Goal: Navigation & Orientation: Go to known website

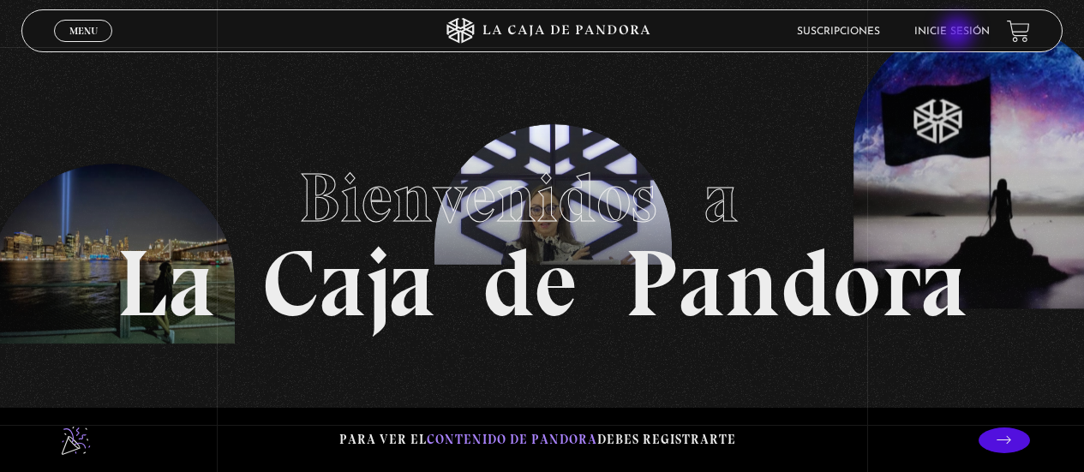
click at [959, 34] on link "Inicie sesión" at bounding box center [951, 32] width 75 height 10
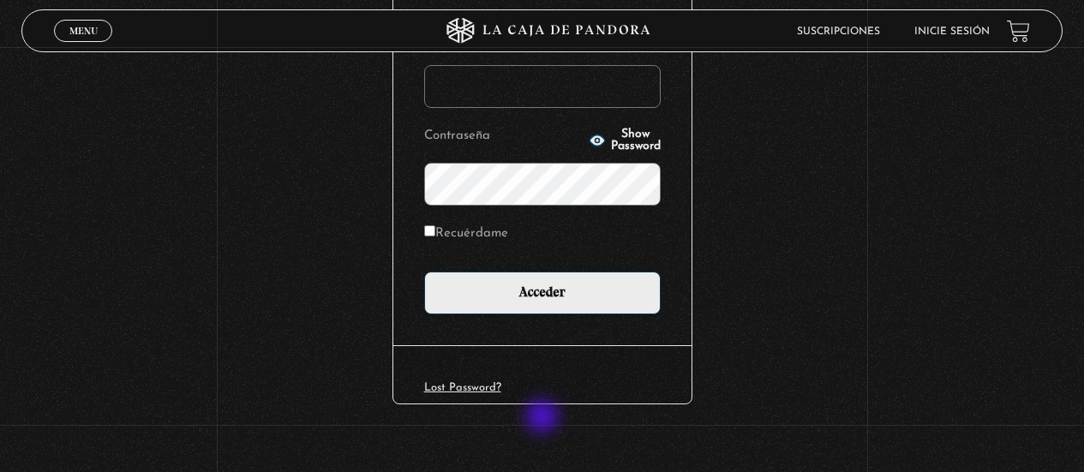
scroll to position [257, 0]
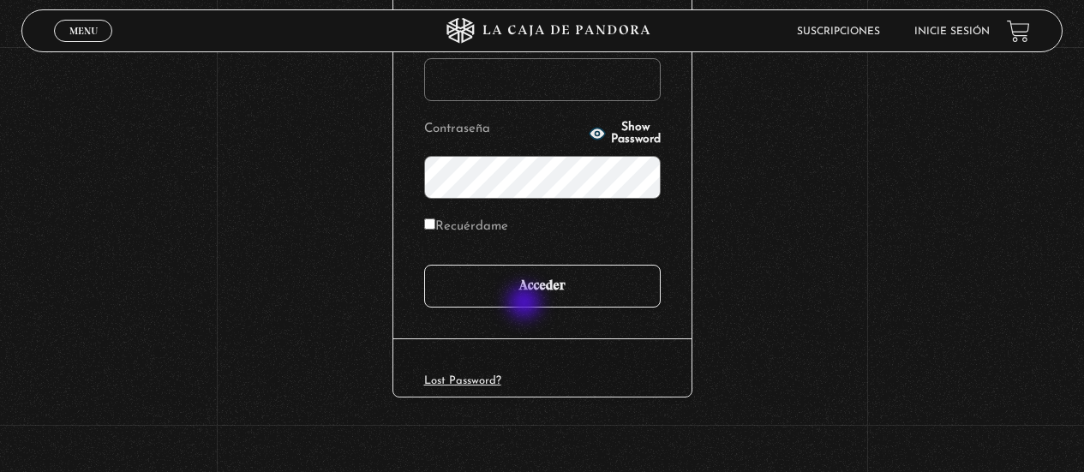
type input "raihamers@gmail.com"
click at [526, 302] on input "Acceder" at bounding box center [542, 286] width 237 height 43
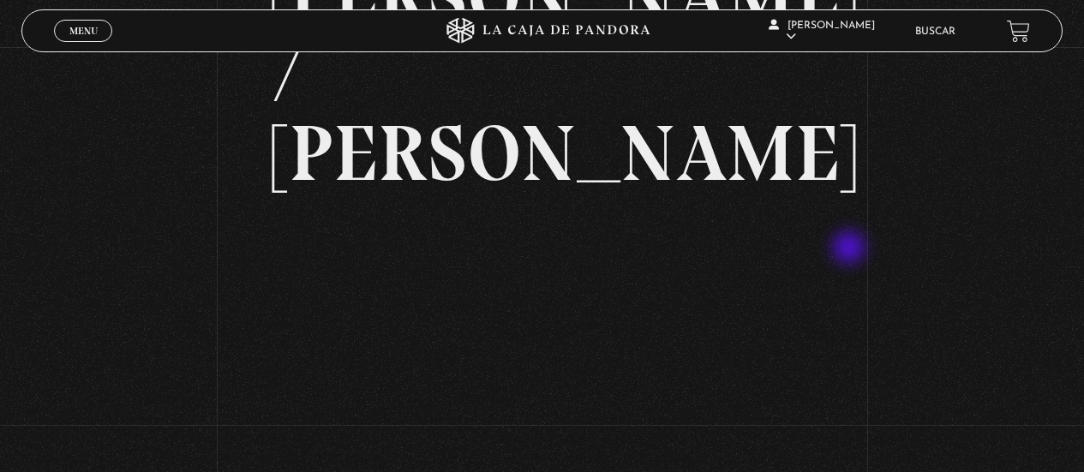
scroll to position [171, 0]
